Goal: Information Seeking & Learning: Learn about a topic

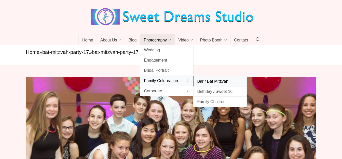
click at [209, 81] on span "Bar / Bat Mitzvah" at bounding box center [220, 81] width 46 height 7
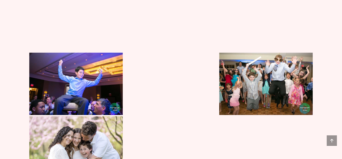
scroll to position [2037, 0]
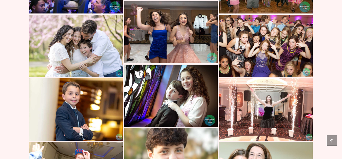
click at [162, 36] on img at bounding box center [170, 32] width 93 height 62
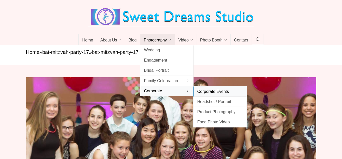
click at [201, 93] on span "Corporate Events" at bounding box center [220, 91] width 46 height 7
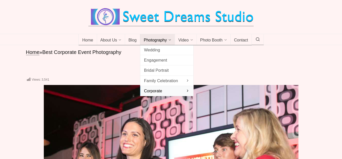
click at [169, 40] on icon at bounding box center [170, 40] width 3 height 0
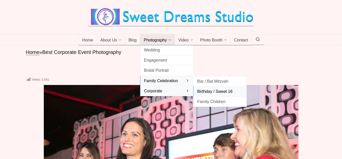
click at [209, 93] on span "Birthday / Sweet 16" at bounding box center [220, 91] width 46 height 7
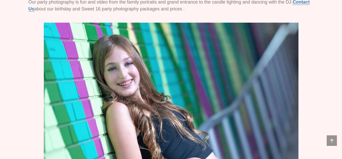
scroll to position [204, 0]
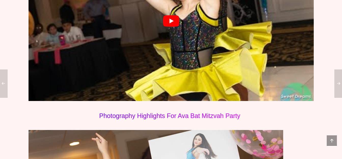
scroll to position [535, 0]
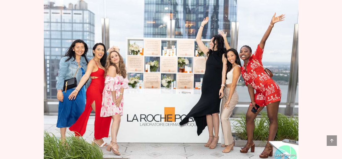
scroll to position [917, 0]
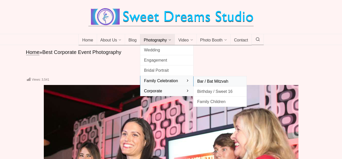
click at [204, 80] on span "Bar / Bat Mitzvah" at bounding box center [220, 81] width 46 height 7
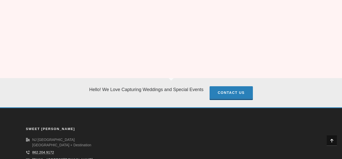
scroll to position [3820, 0]
